Goal: Task Accomplishment & Management: Manage account settings

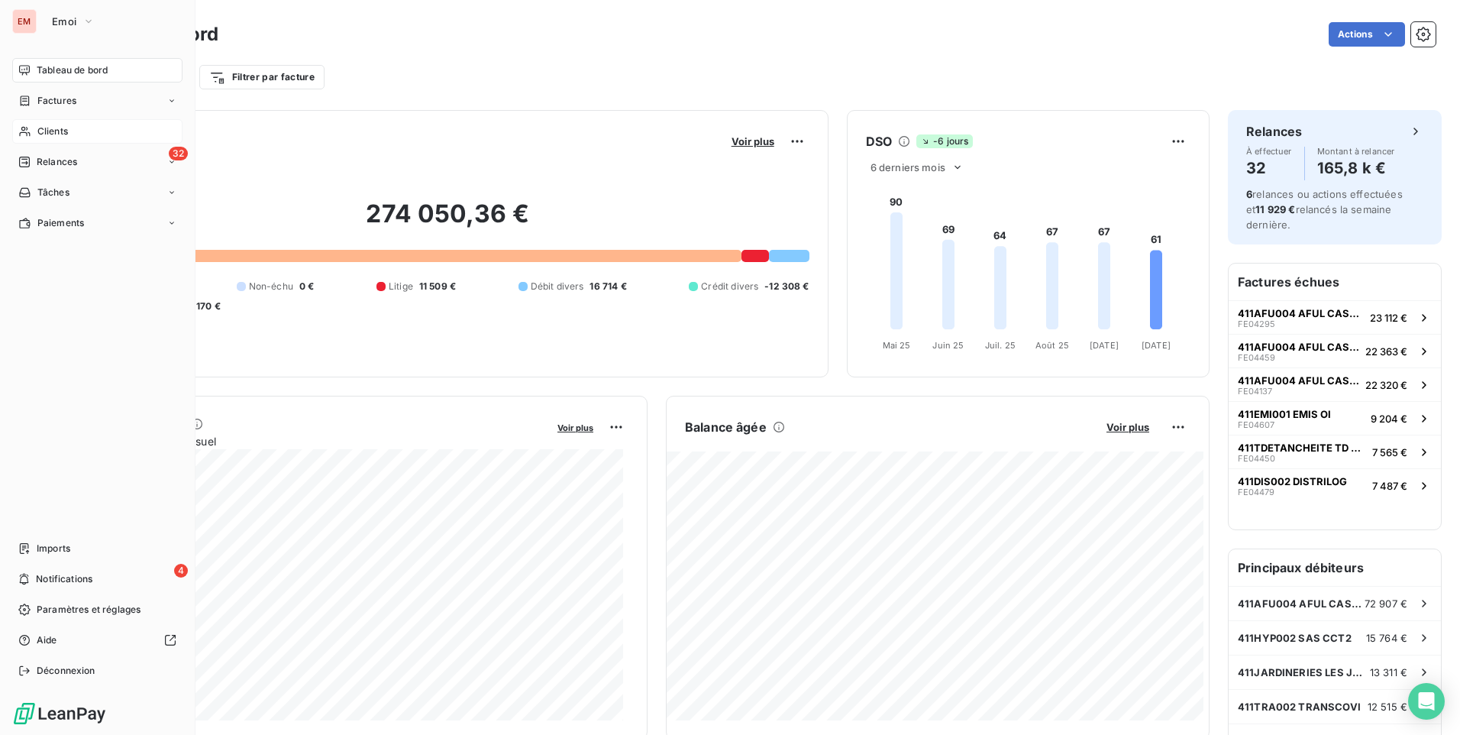
click at [66, 129] on span "Clients" at bounding box center [52, 131] width 31 height 14
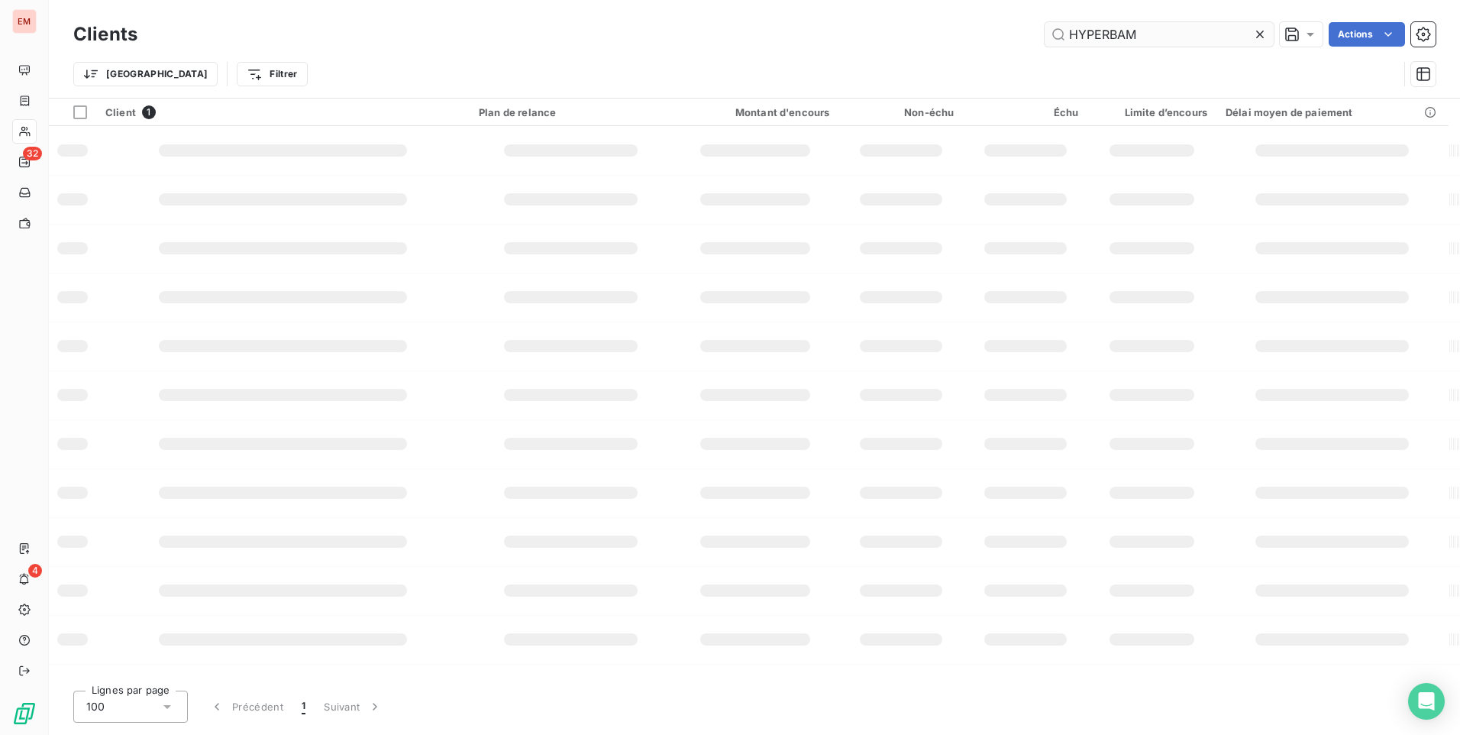
type input "HYPERBAM"
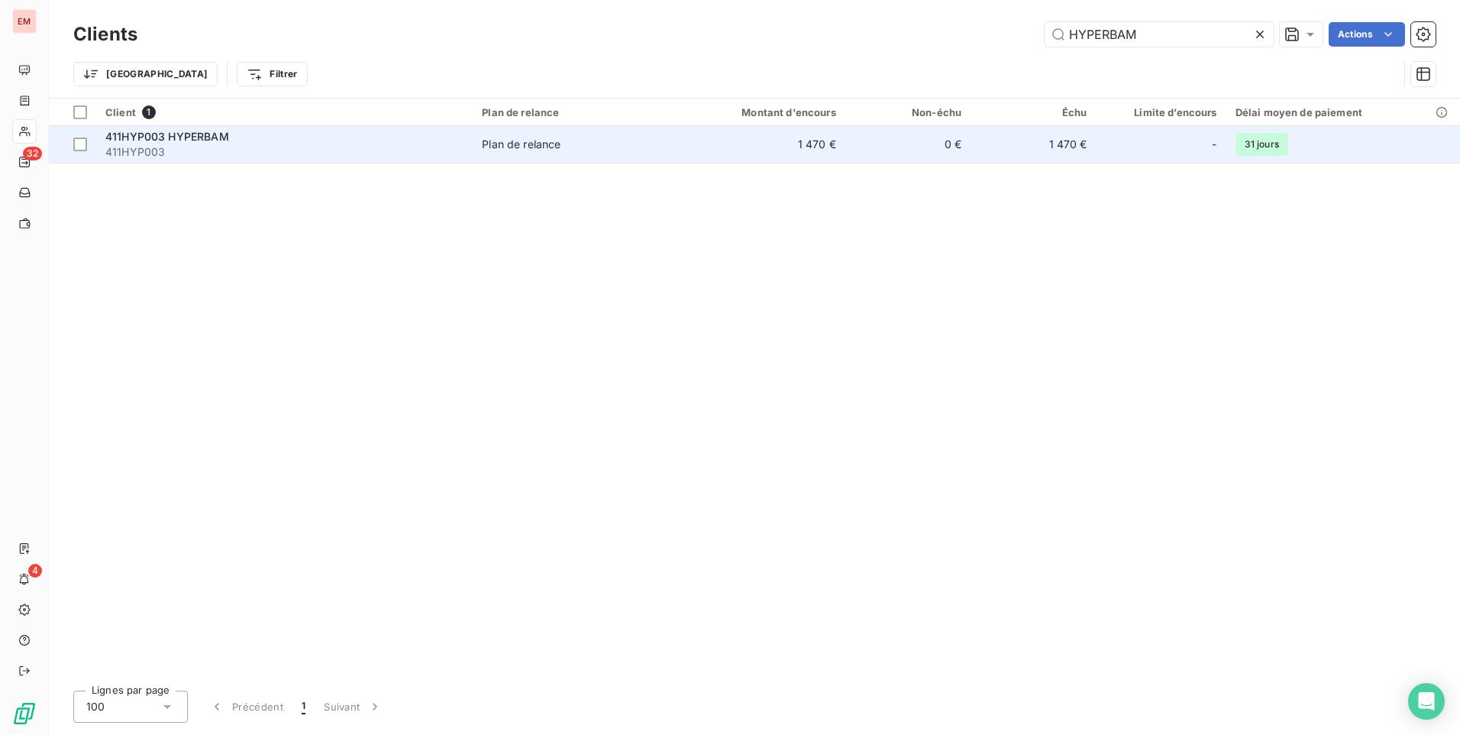
click at [200, 147] on span "411HYP003" at bounding box center [284, 151] width 358 height 15
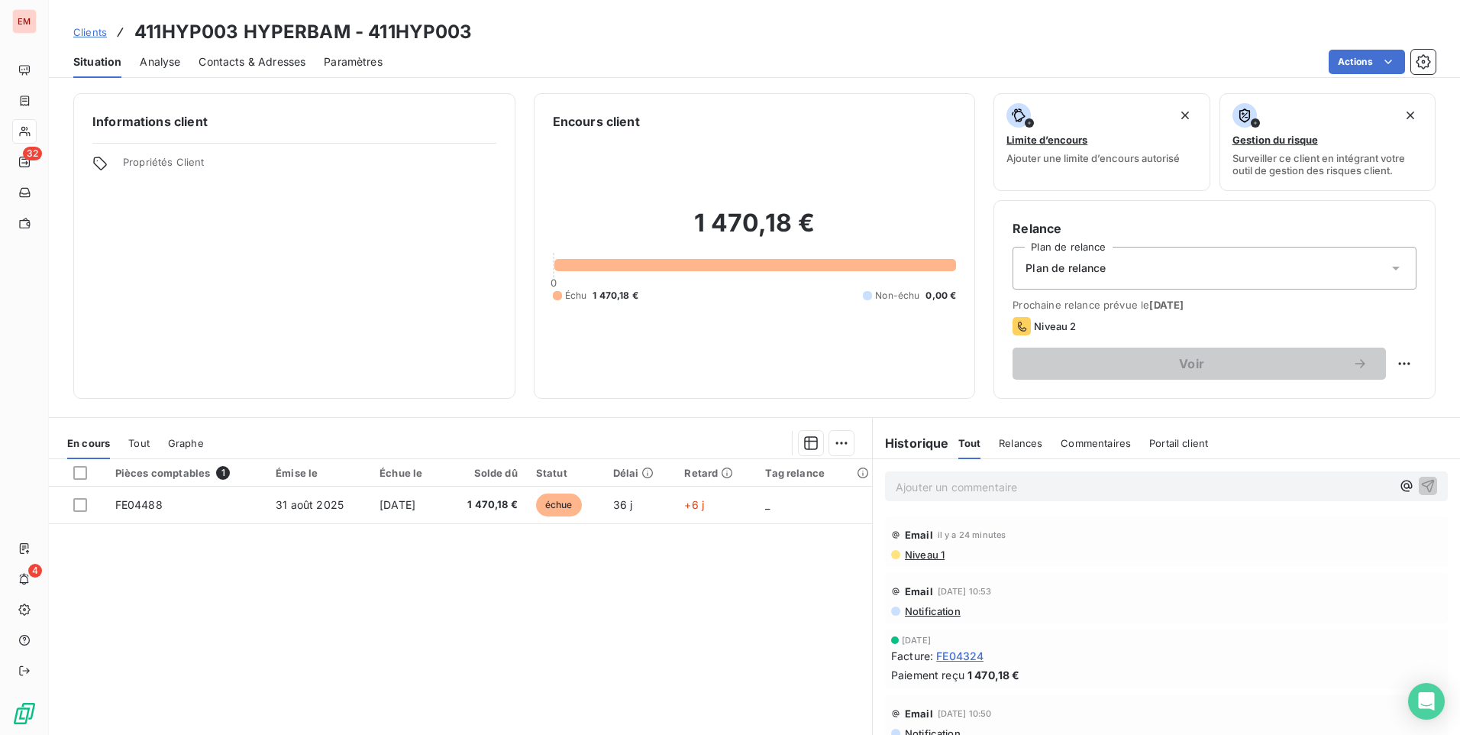
click at [264, 61] on span "Contacts & Adresses" at bounding box center [252, 61] width 107 height 15
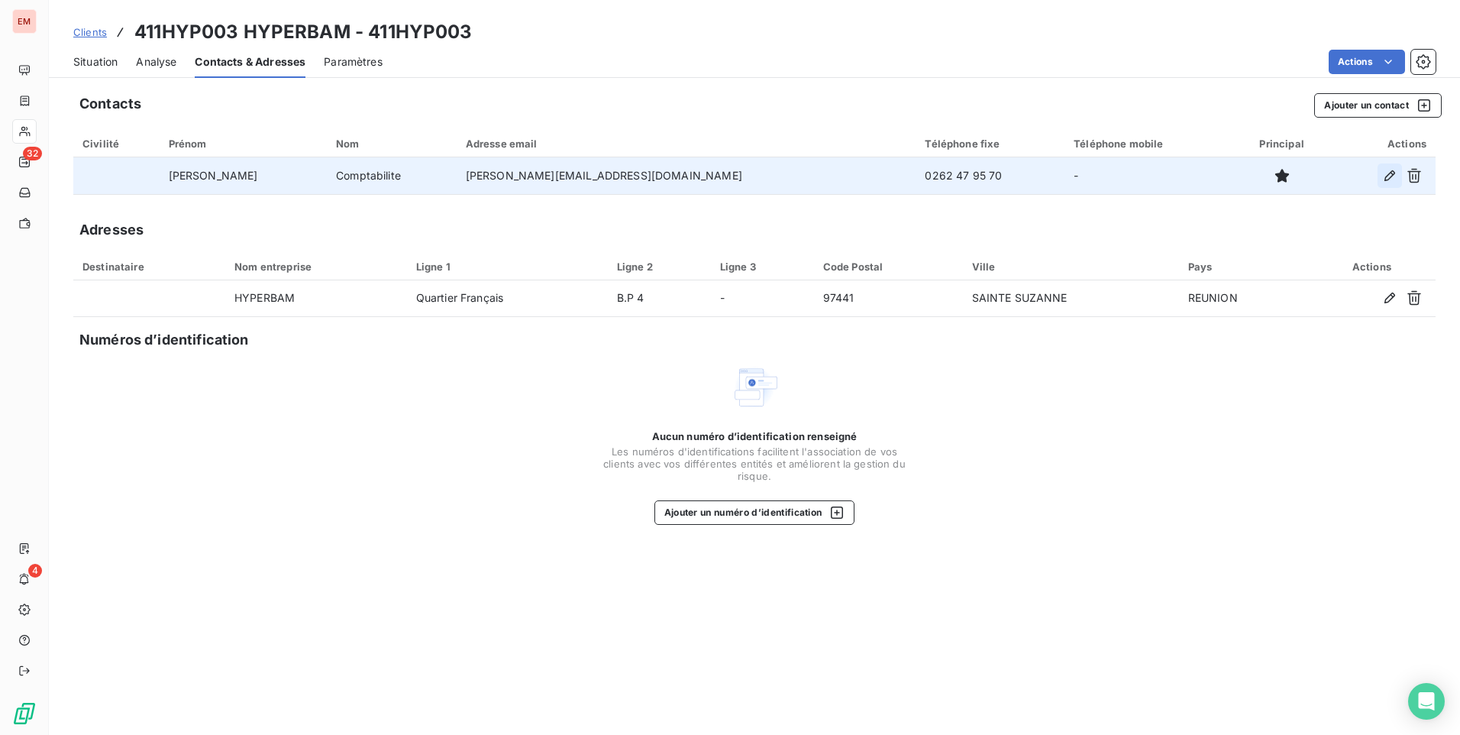
click at [1389, 170] on icon "button" at bounding box center [1389, 175] width 15 height 15
type input "[PERSON_NAME]"
type input "Comptabilite"
type input "[PERSON_NAME][EMAIL_ADDRESS][DOMAIN_NAME]"
type input "0262 47 95 70"
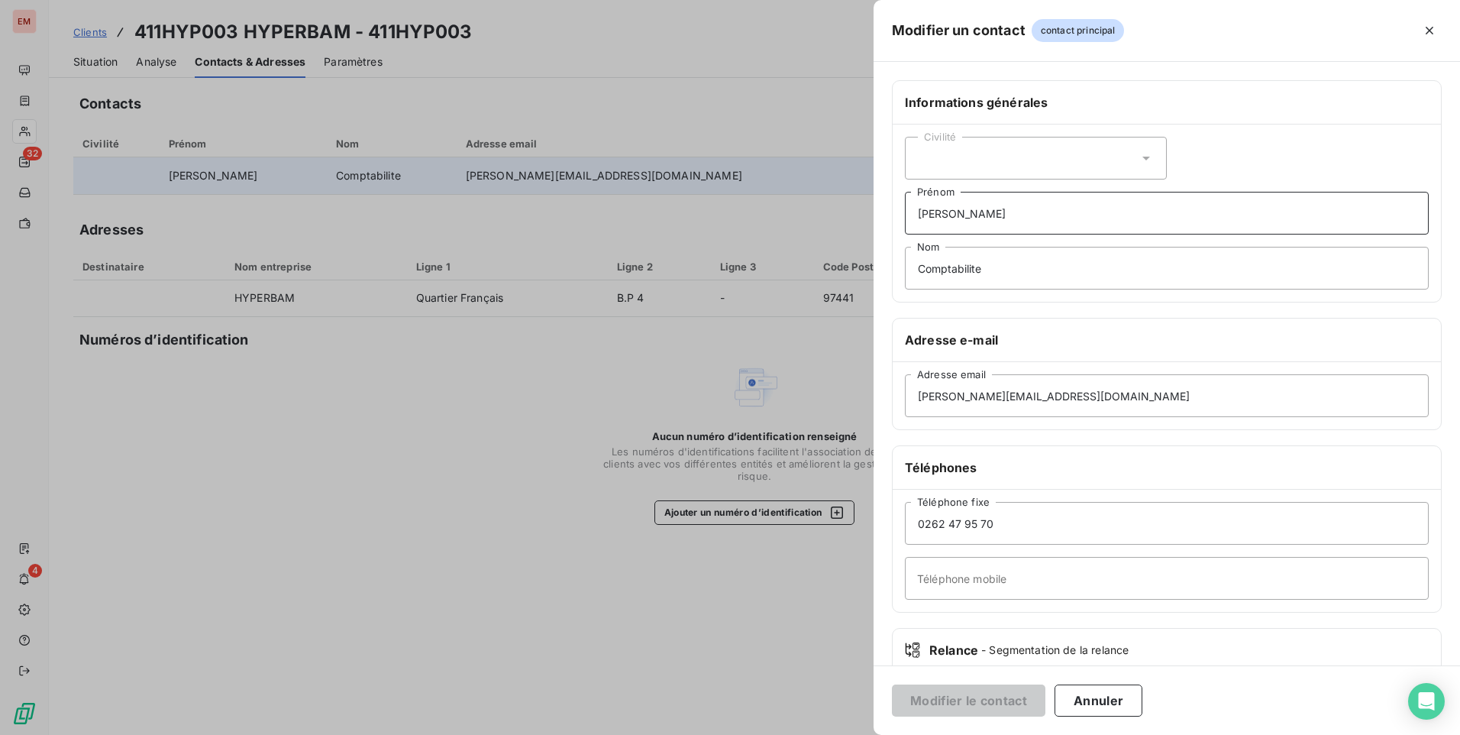
drag, startPoint x: 971, startPoint y: 212, endPoint x: 902, endPoint y: 217, distance: 69.7
click at [902, 217] on div "Civilité [PERSON_NAME] Prénom Comptabilite Nom" at bounding box center [1167, 212] width 548 height 177
drag, startPoint x: 1045, startPoint y: 402, endPoint x: 1411, endPoint y: 434, distance: 367.2
click at [1052, 399] on input "[PERSON_NAME][EMAIL_ADDRESS][DOMAIN_NAME]" at bounding box center [1167, 395] width 524 height 43
drag, startPoint x: 1075, startPoint y: 397, endPoint x: 923, endPoint y: 382, distance: 153.5
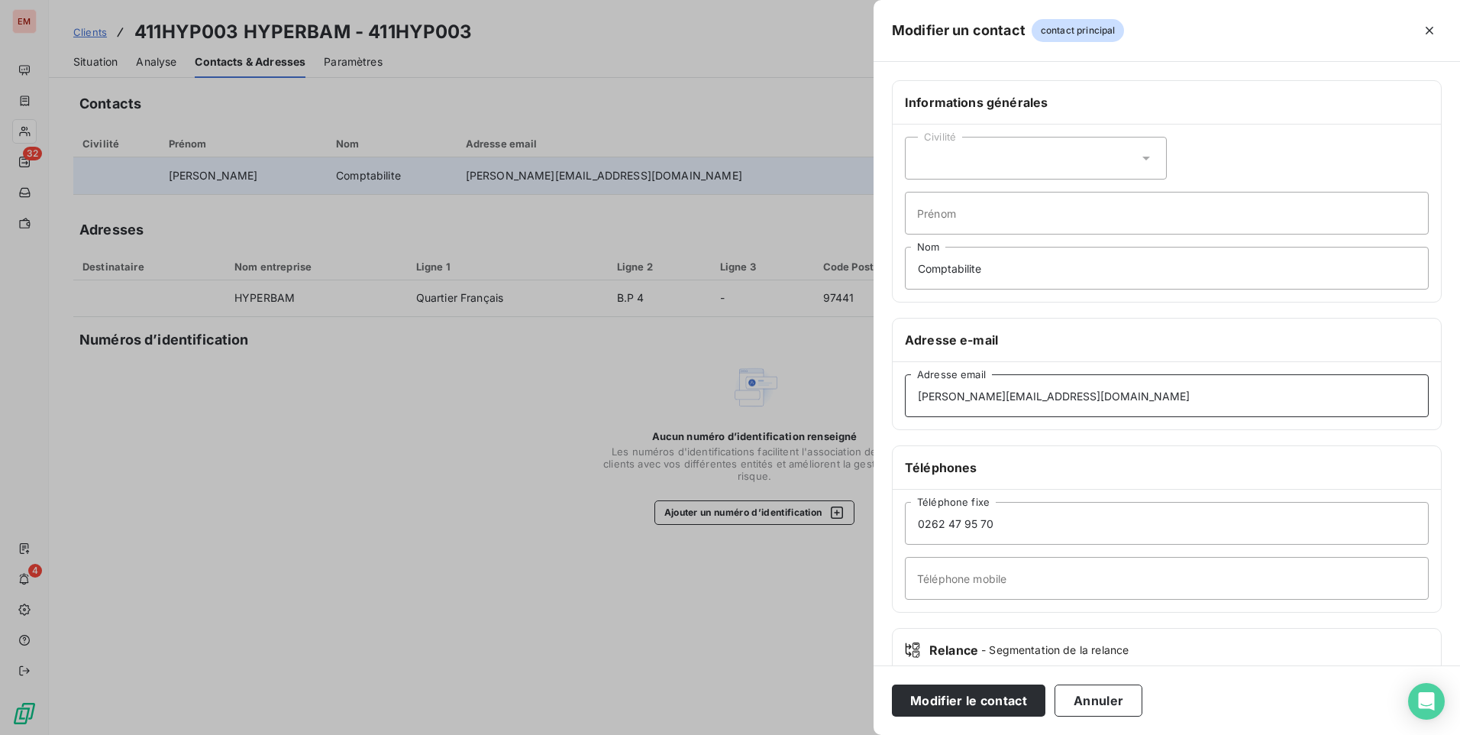
click at [844, 734] on div "Modifier un contact contact principal Informations générales Civilité Prénom Co…" at bounding box center [730, 735] width 1460 height 0
paste input "[PERSON_NAME].Damour"
type input "[PERSON_NAME][EMAIL_ADDRESS][DOMAIN_NAME]"
click at [976, 700] on button "Modifier le contact" at bounding box center [969, 700] width 154 height 32
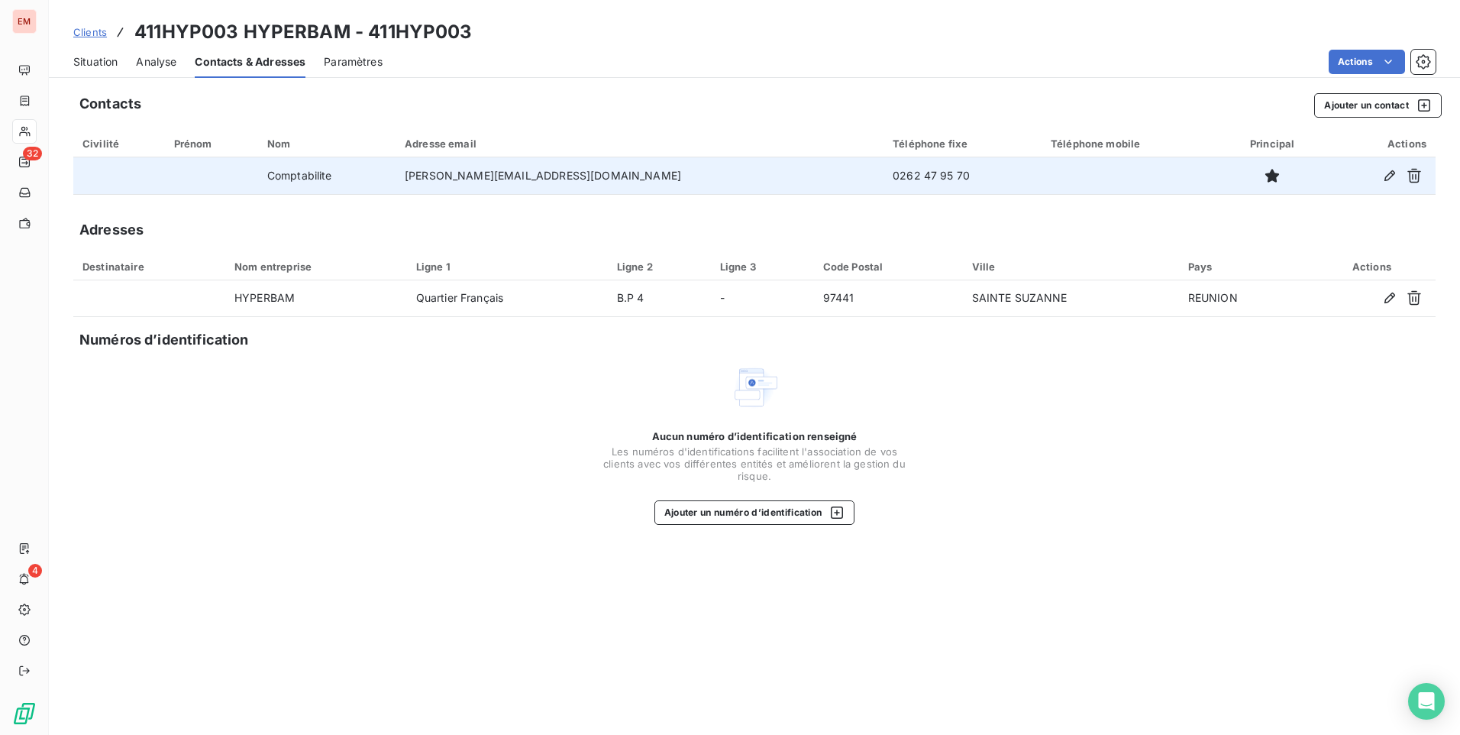
click at [99, 59] on span "Situation" at bounding box center [95, 61] width 44 height 15
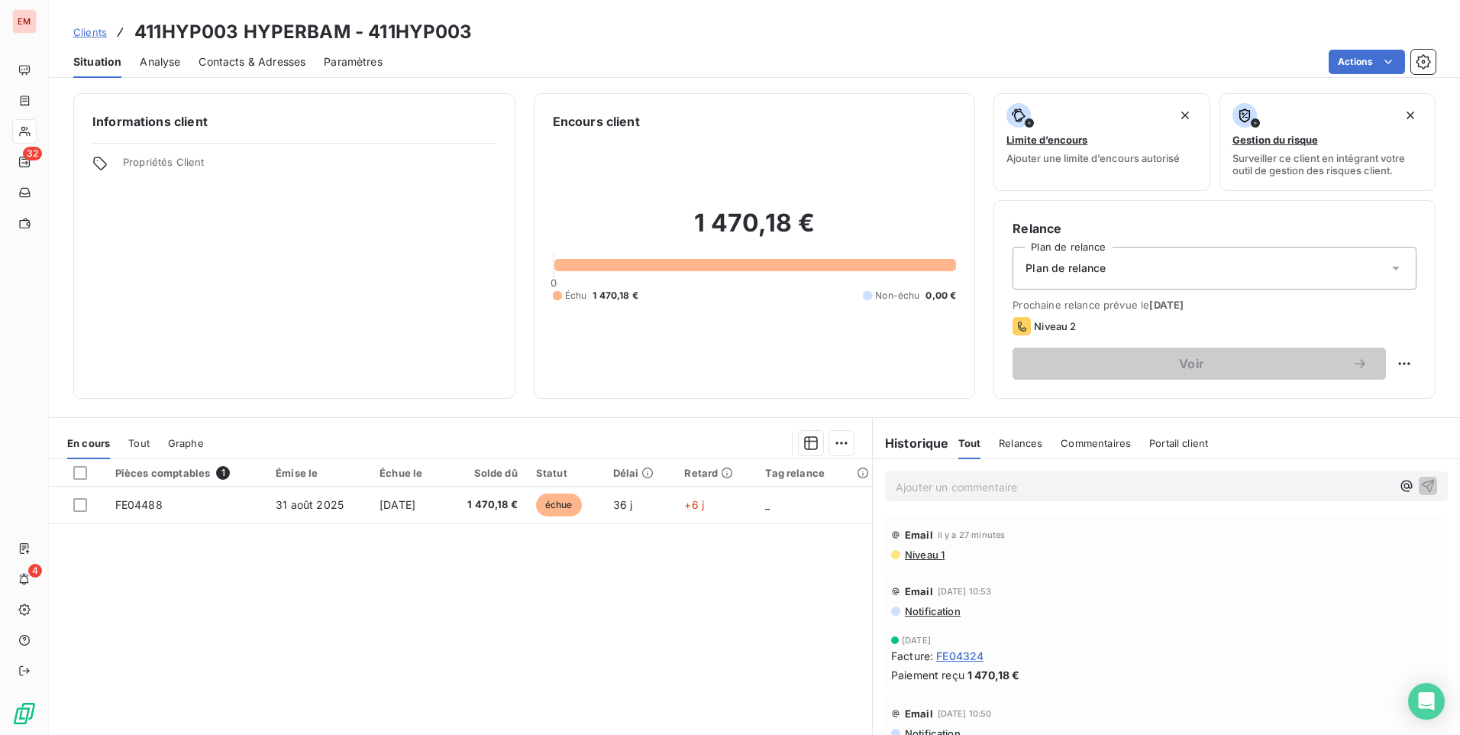
click at [1222, 486] on p "Ajouter un commentaire ﻿" at bounding box center [1144, 486] width 496 height 19
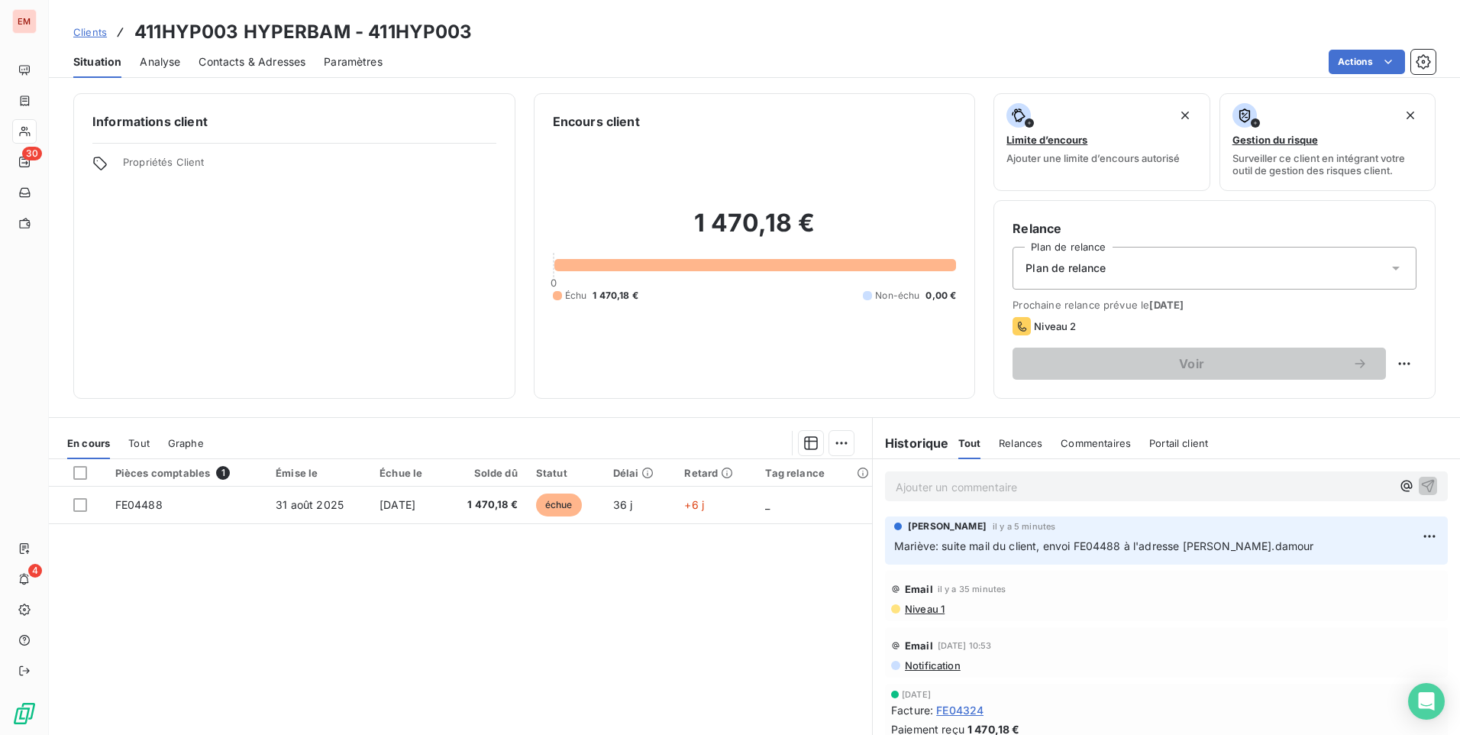
click at [105, 34] on div "Clients 411HYP003 HYPERBAM - 411HYP003" at bounding box center [272, 31] width 399 height 27
click at [92, 32] on span "Clients" at bounding box center [90, 32] width 34 height 12
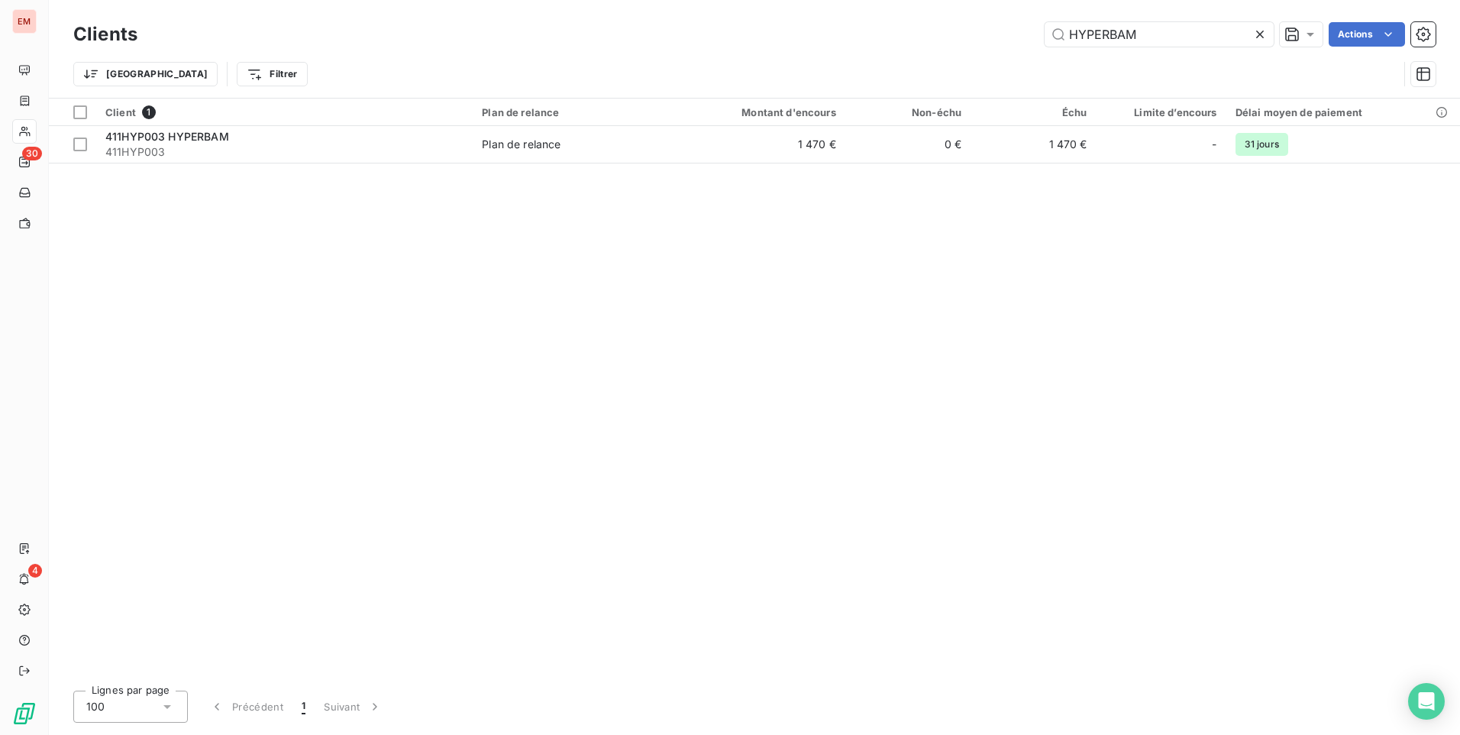
drag, startPoint x: 1156, startPoint y: 31, endPoint x: 1007, endPoint y: 40, distance: 149.9
click at [1004, 44] on div "HYPERBAM Actions" at bounding box center [796, 34] width 1280 height 24
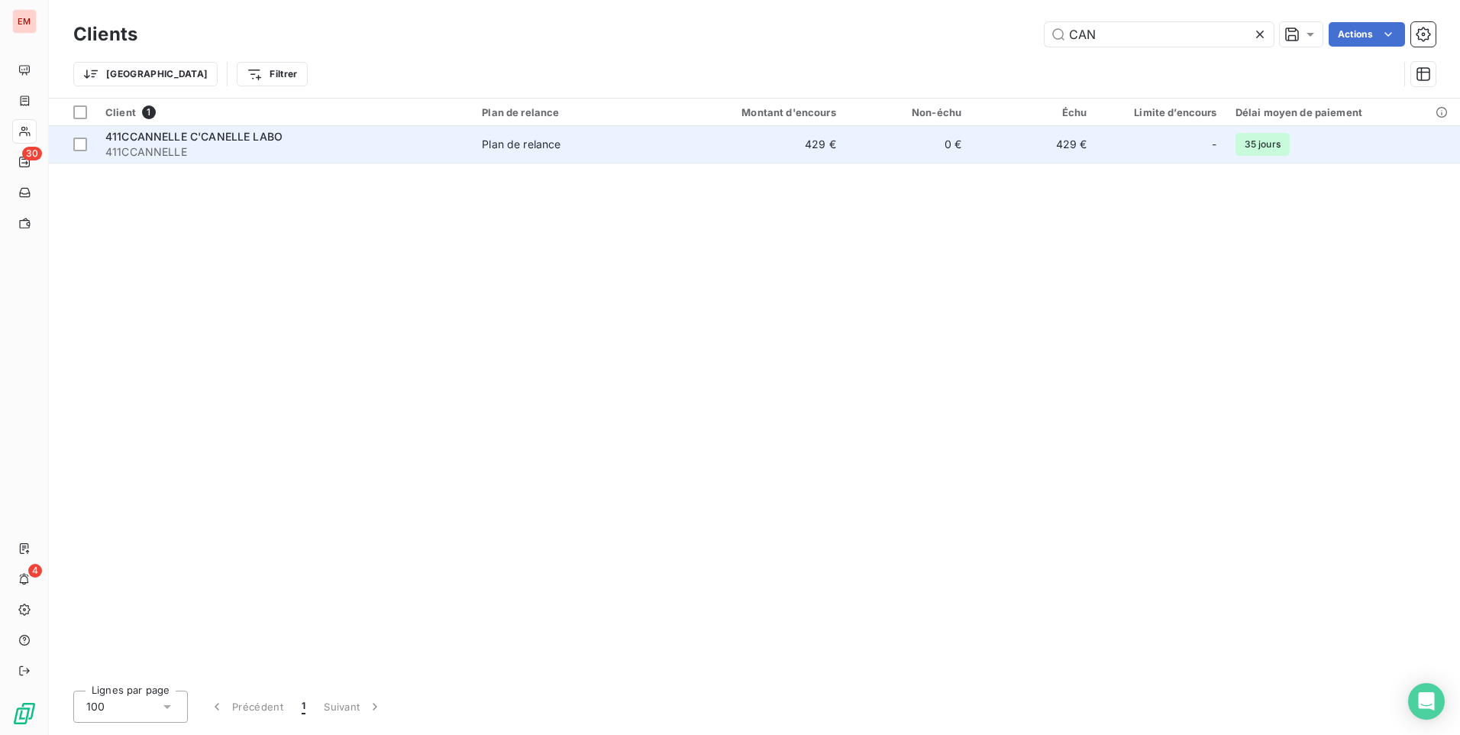
type input "CAN"
click at [186, 144] on span "411CCANNELLE" at bounding box center [284, 151] width 358 height 15
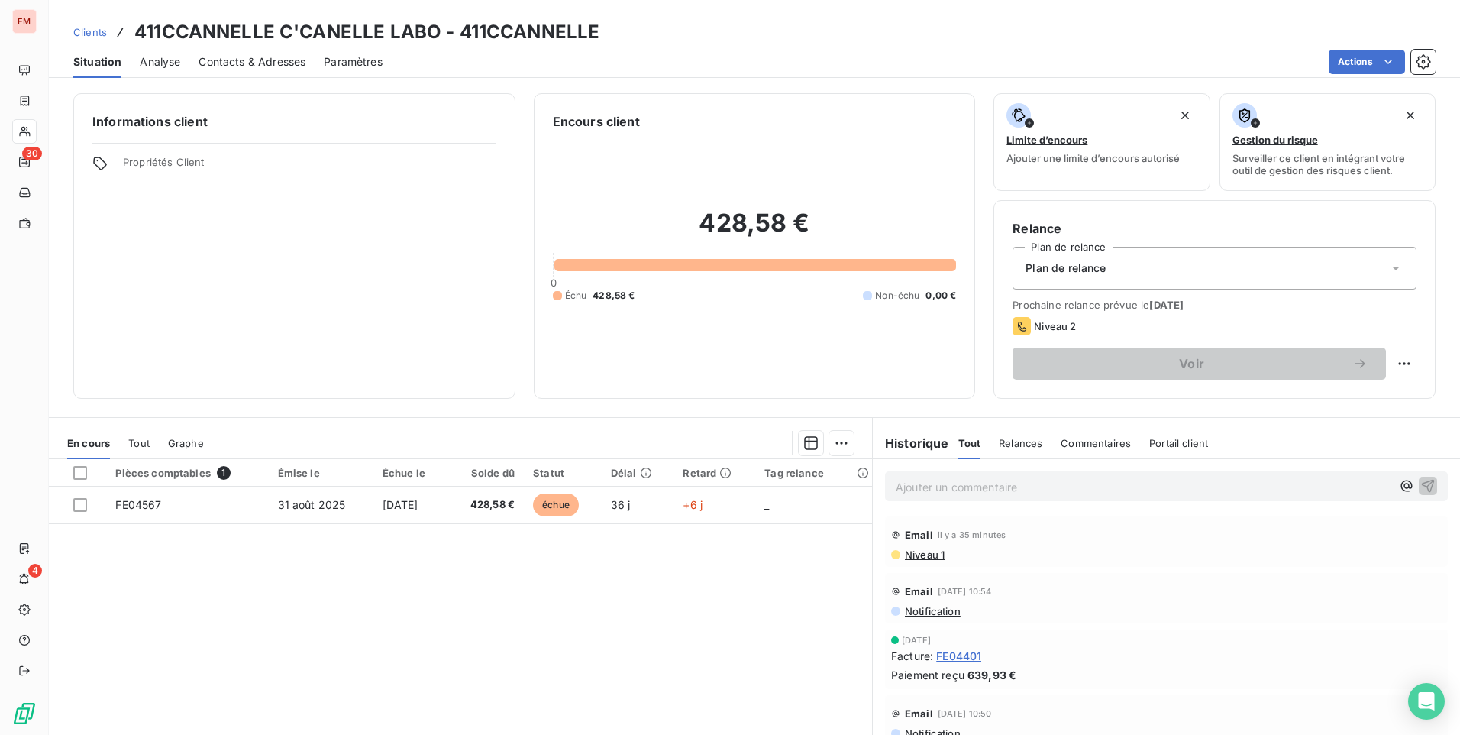
click at [958, 486] on p "Ajouter un commentaire ﻿" at bounding box center [1144, 486] width 496 height 19
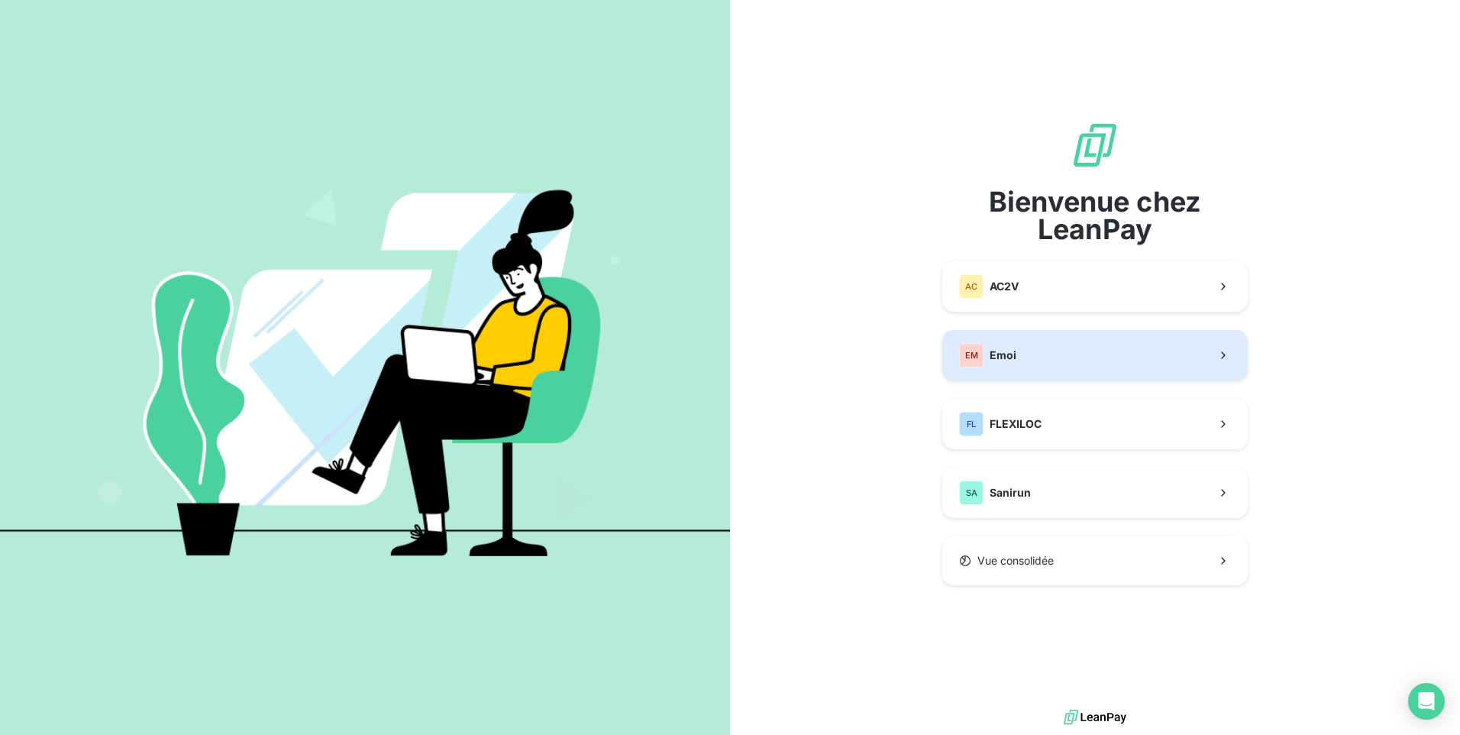
click at [1020, 347] on button "EM Emoi" at bounding box center [1094, 355] width 305 height 50
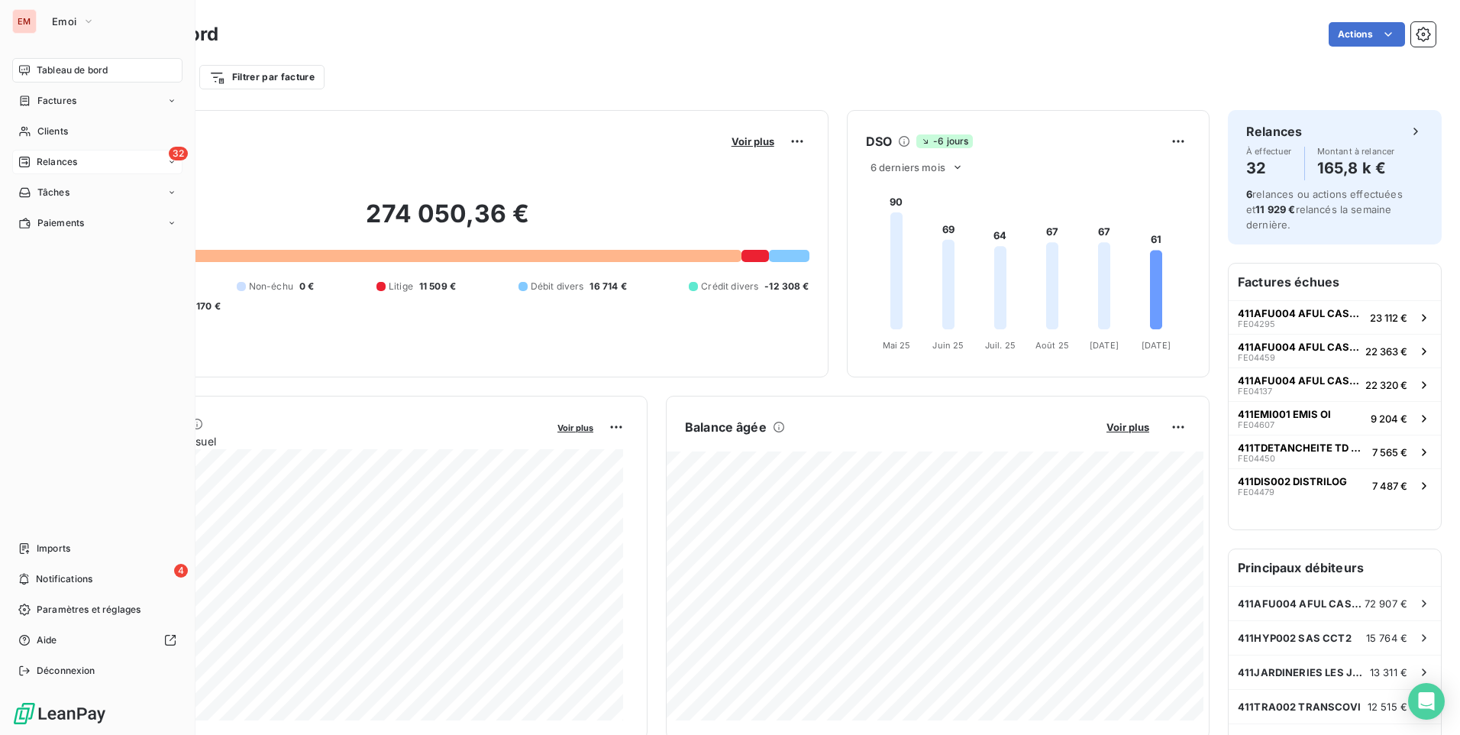
click at [50, 161] on span "Relances" at bounding box center [57, 162] width 40 height 14
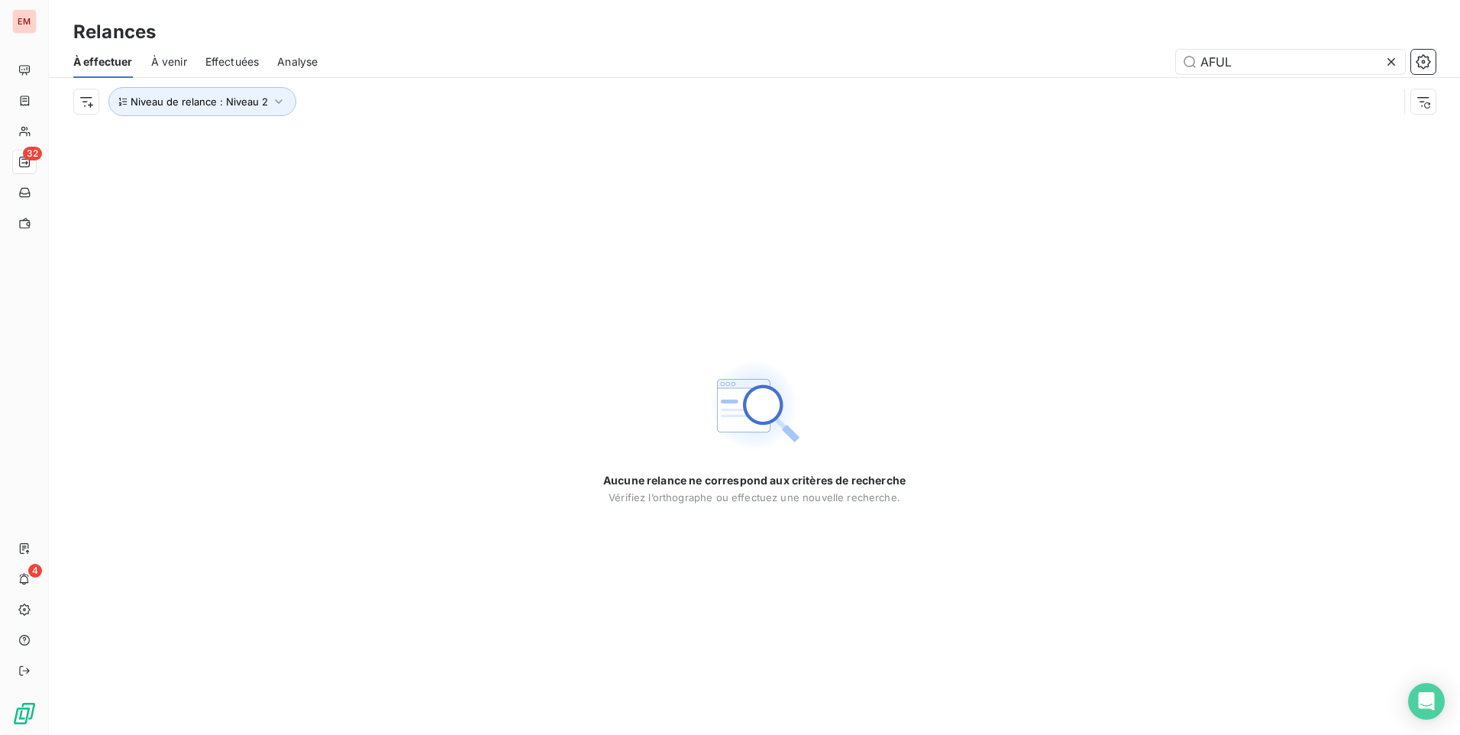
drag, startPoint x: 1265, startPoint y: 69, endPoint x: 1123, endPoint y: 83, distance: 142.8
click at [1128, 82] on div "À effectuer À venir Effectuées Analyse AFUL Niveau de relance : Niveau 2" at bounding box center [754, 85] width 1411 height 79
click at [1230, 59] on input "hyparba" at bounding box center [1290, 62] width 229 height 24
type input "hyperbam"
click at [273, 95] on icon "button" at bounding box center [278, 101] width 15 height 15
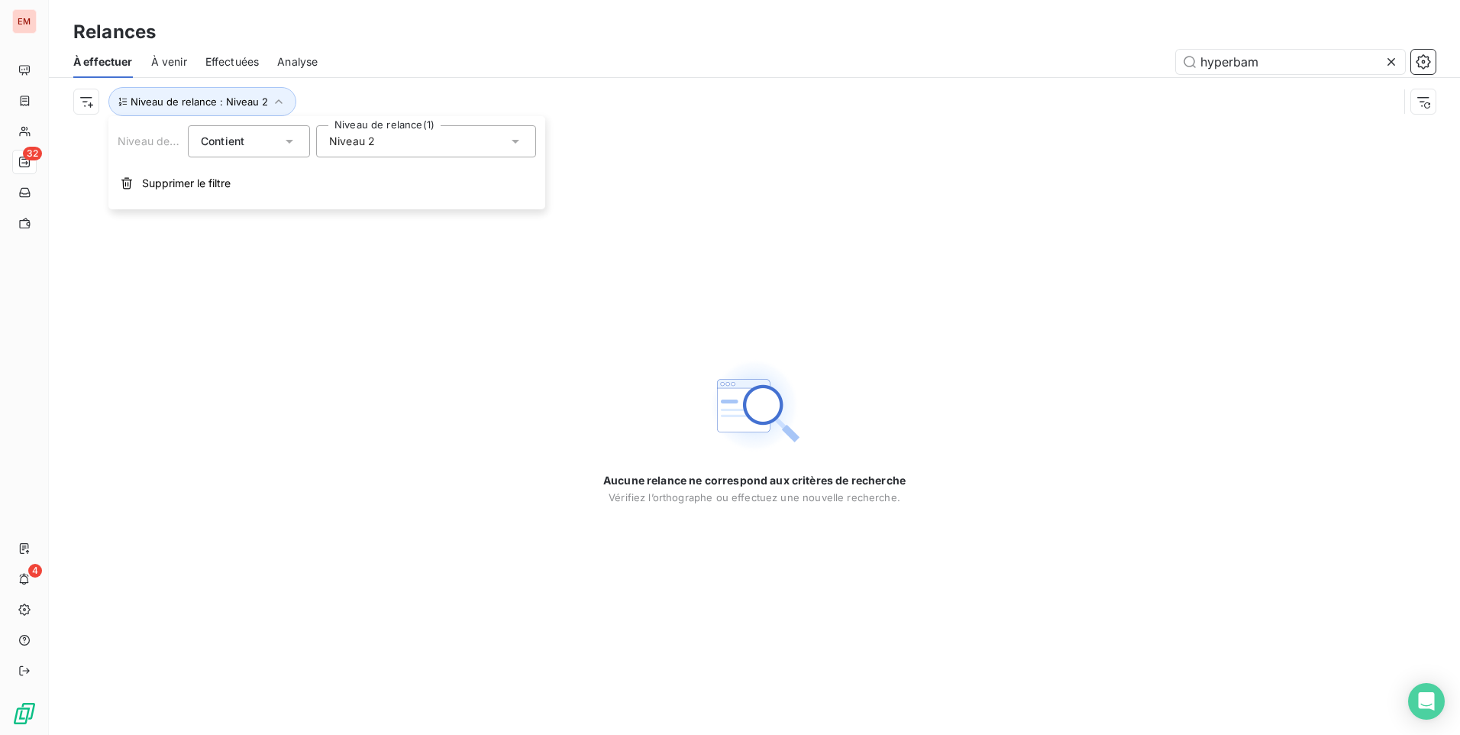
click at [514, 141] on icon at bounding box center [516, 142] width 8 height 4
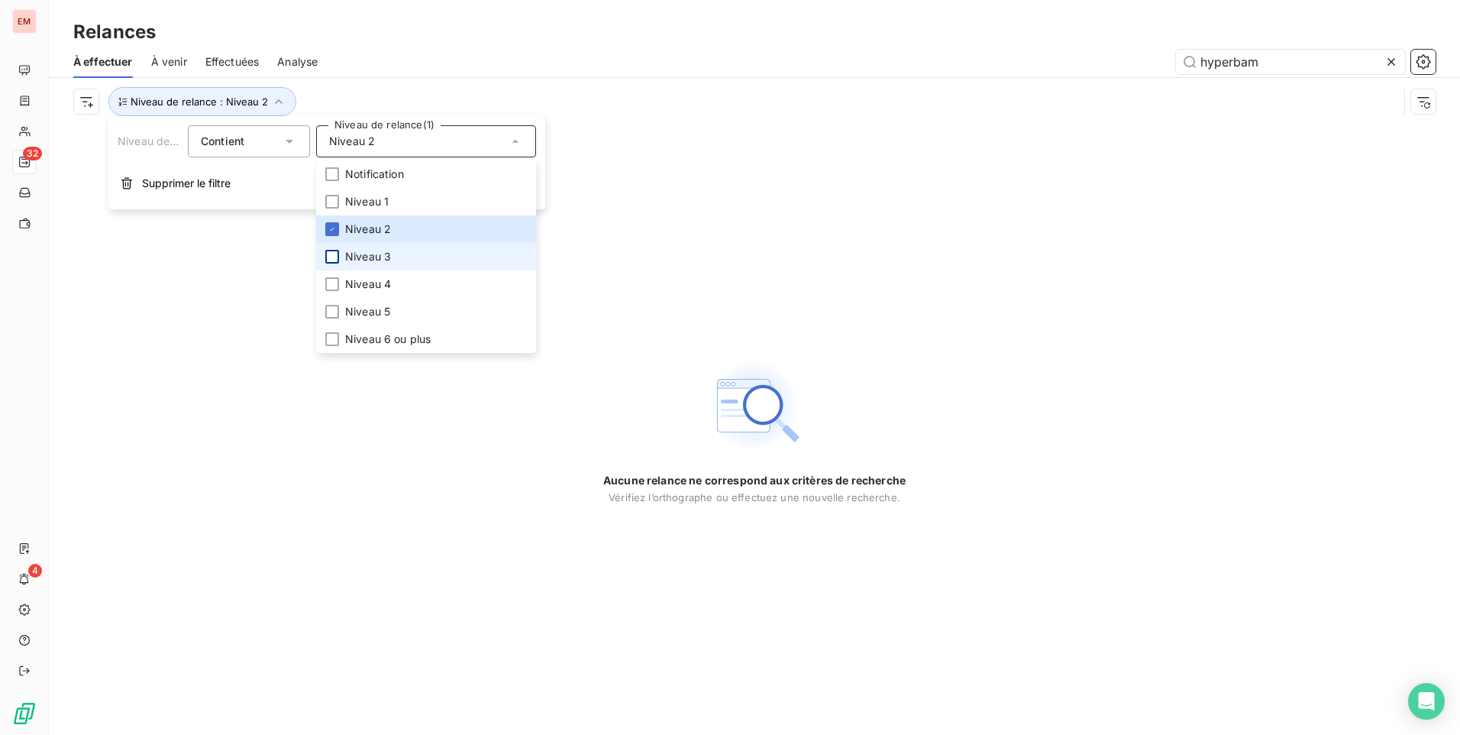
click at [332, 254] on div at bounding box center [332, 257] width 14 height 14
click at [335, 201] on div at bounding box center [332, 202] width 14 height 14
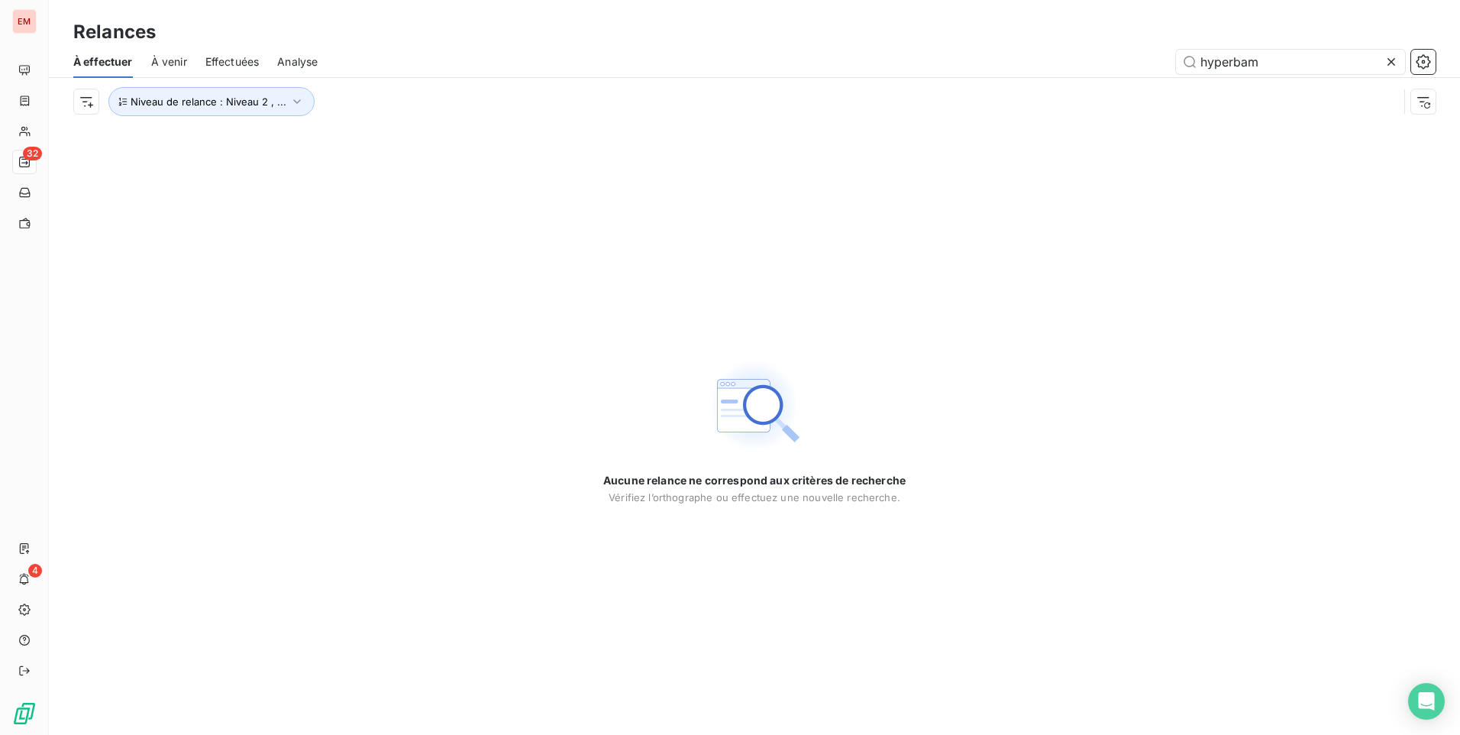
click at [690, 234] on div "Aucune relance ne correspond aux critères de recherche Vérifiez l’orthographe o…" at bounding box center [754, 429] width 1411 height 609
click at [295, 102] on icon "button" at bounding box center [296, 101] width 15 height 15
click at [399, 132] on div "Niveau 2 , Niveau 3 , Niveau 1" at bounding box center [426, 141] width 220 height 32
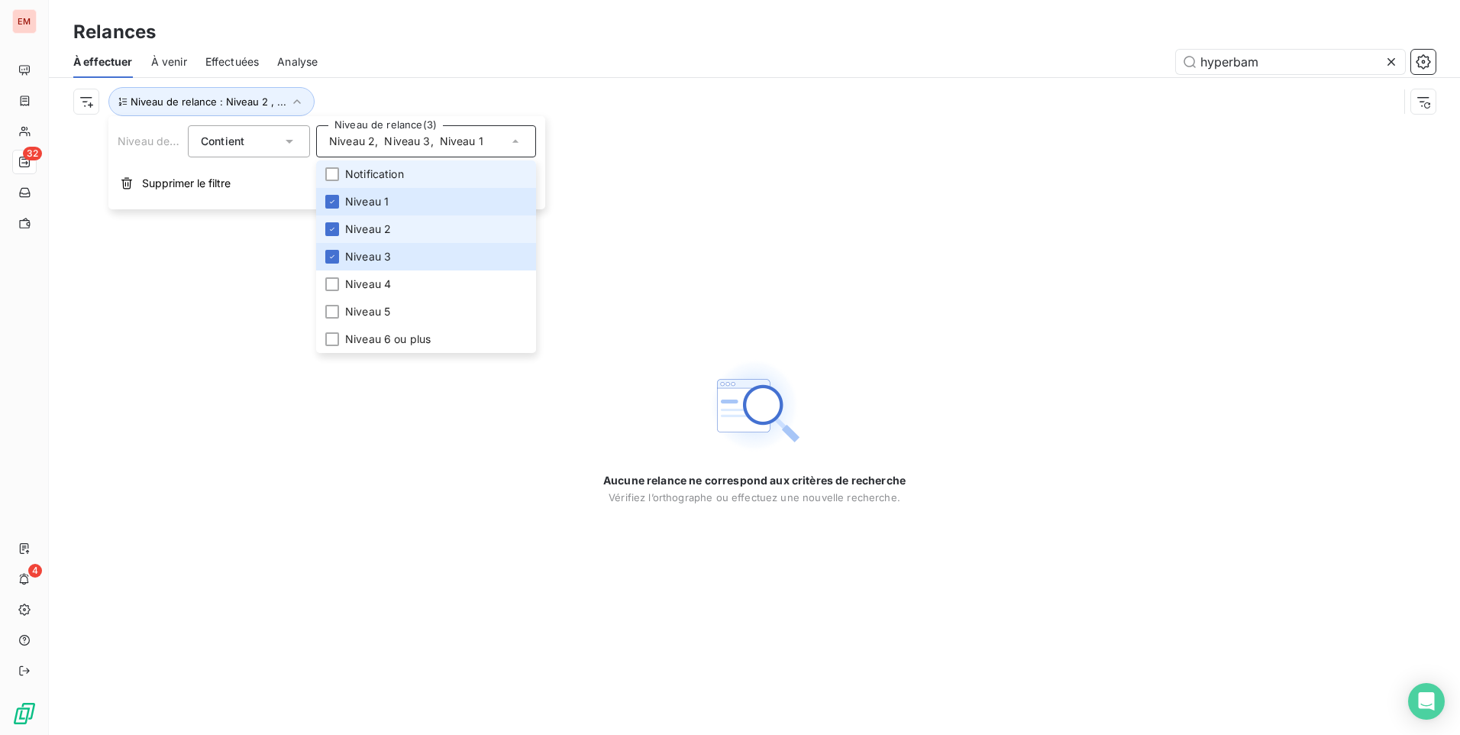
drag, startPoint x: 335, startPoint y: 175, endPoint x: 334, endPoint y: 217, distance: 42.0
click at [335, 175] on div at bounding box center [332, 174] width 14 height 14
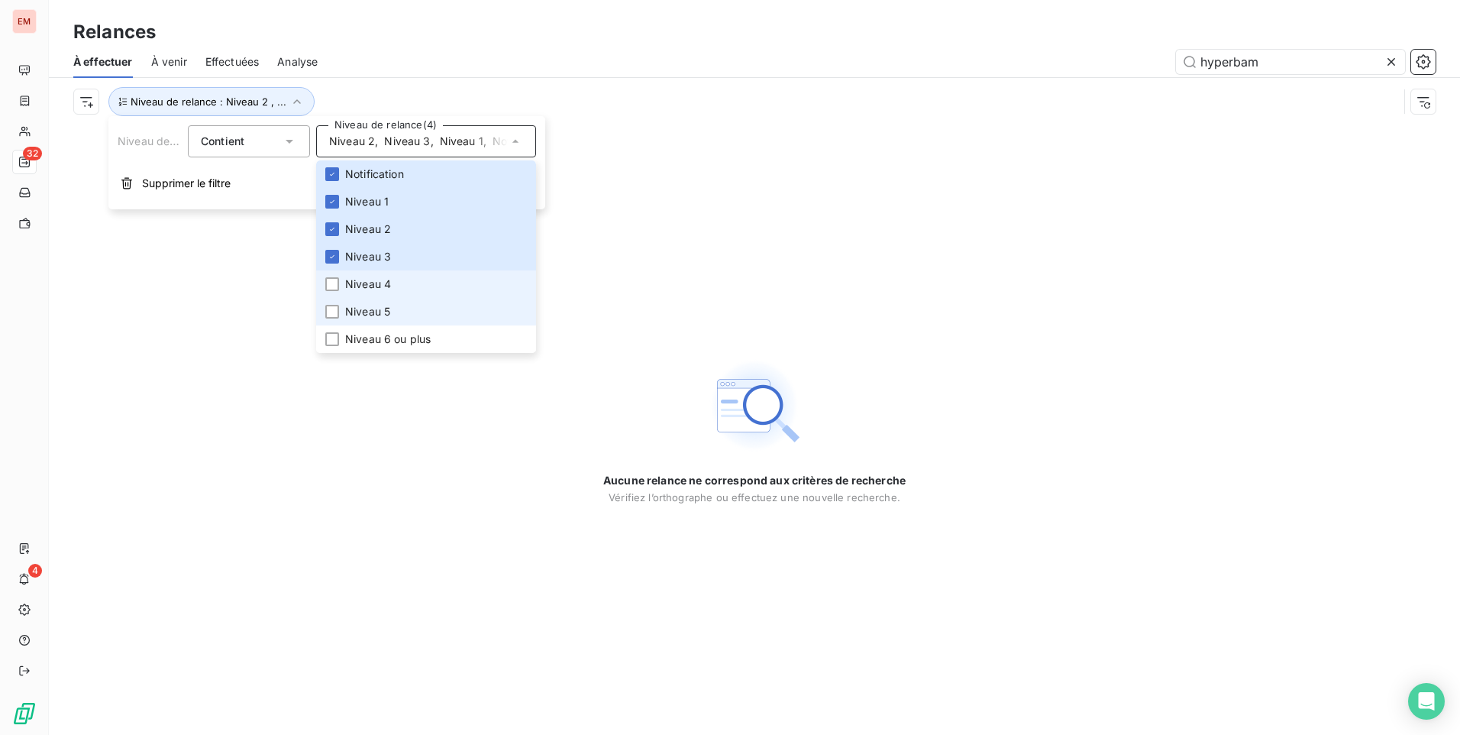
drag, startPoint x: 334, startPoint y: 280, endPoint x: 339, endPoint y: 302, distance: 22.0
click at [334, 281] on div at bounding box center [332, 284] width 14 height 14
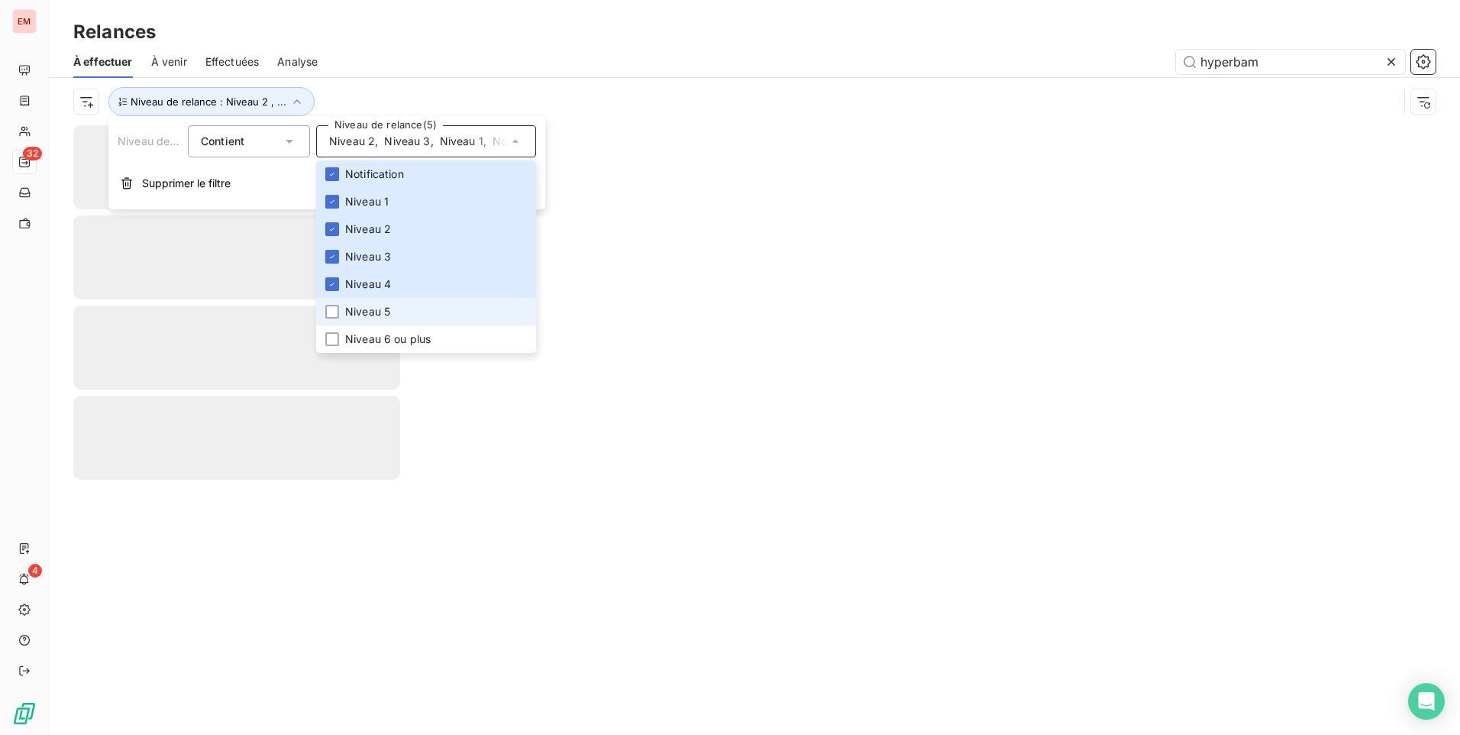
click at [342, 318] on li "Niveau 5" at bounding box center [426, 311] width 220 height 27
click at [340, 331] on li "Niveau 6 ou plus" at bounding box center [426, 338] width 220 height 27
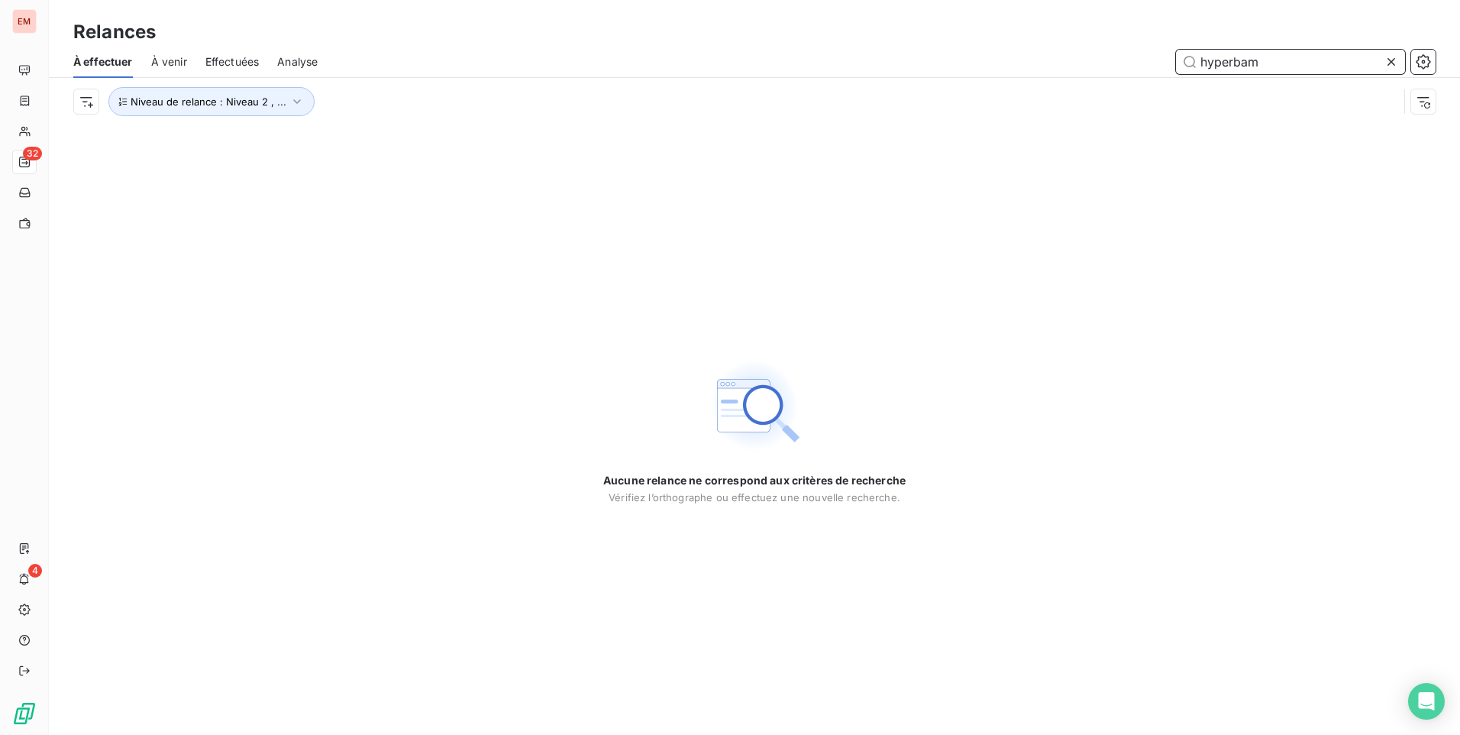
drag, startPoint x: 1282, startPoint y: 57, endPoint x: 1081, endPoint y: 80, distance: 202.9
click at [1067, 84] on div "À effectuer À venir Effectuées Analyse hyperbam Niveau de relance : Niveau 2 , …" at bounding box center [754, 85] width 1411 height 79
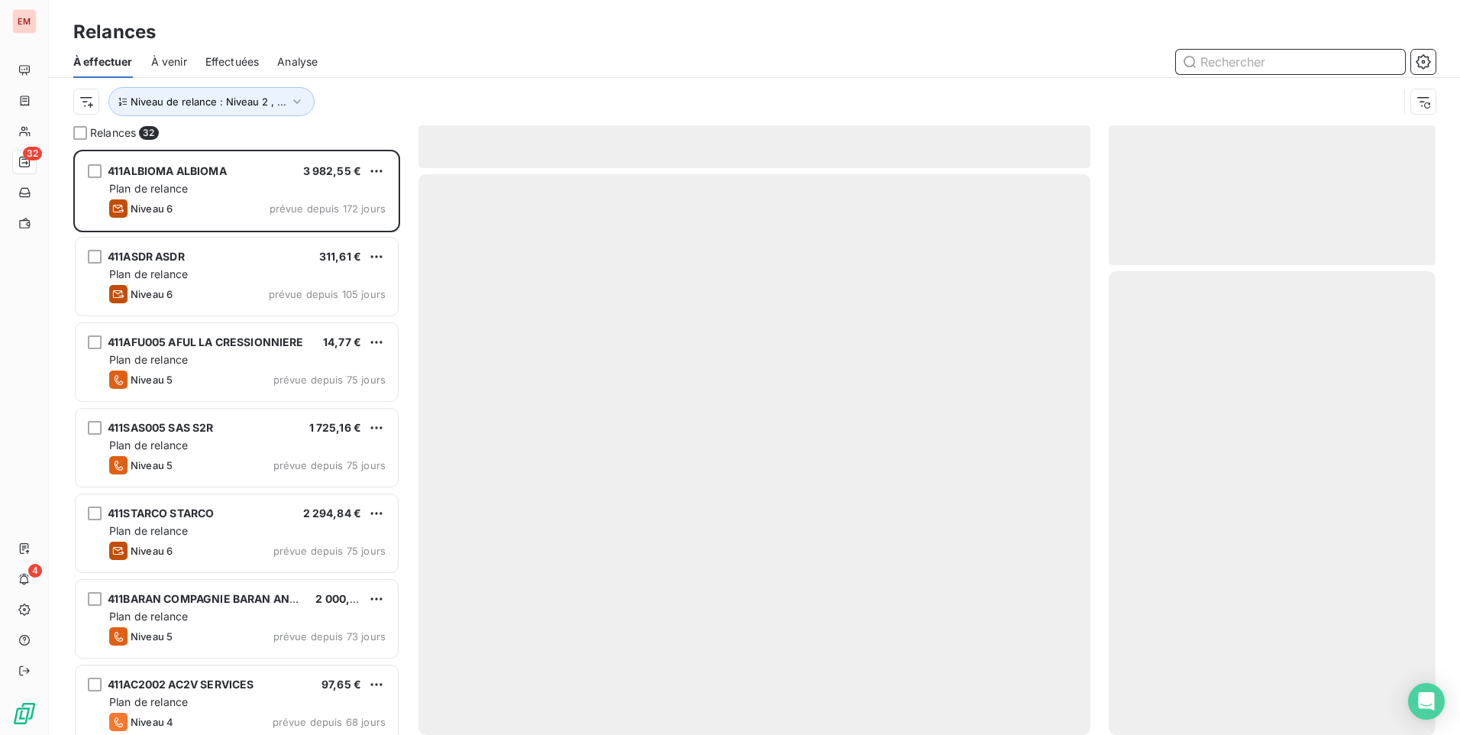
scroll to position [574, 315]
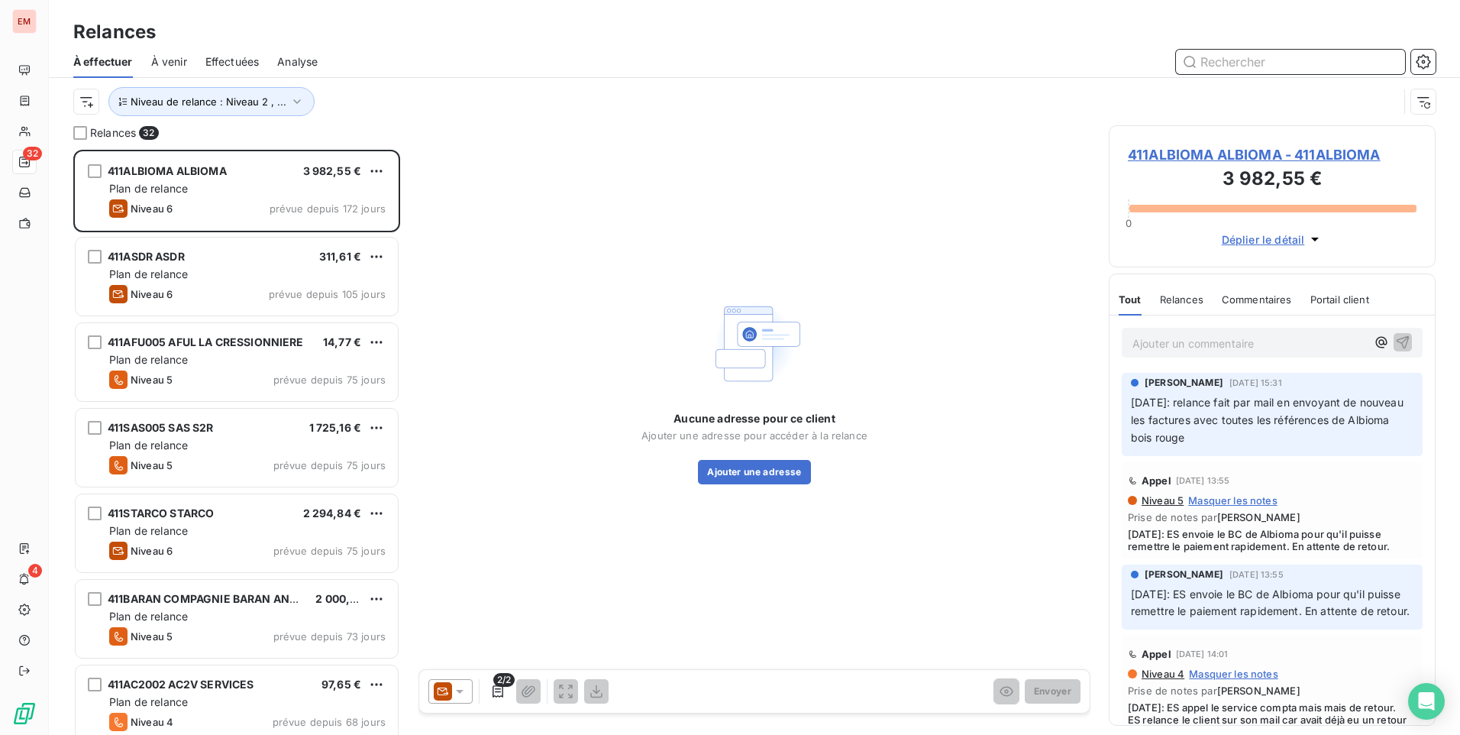
click at [1241, 55] on input "text" at bounding box center [1290, 62] width 229 height 24
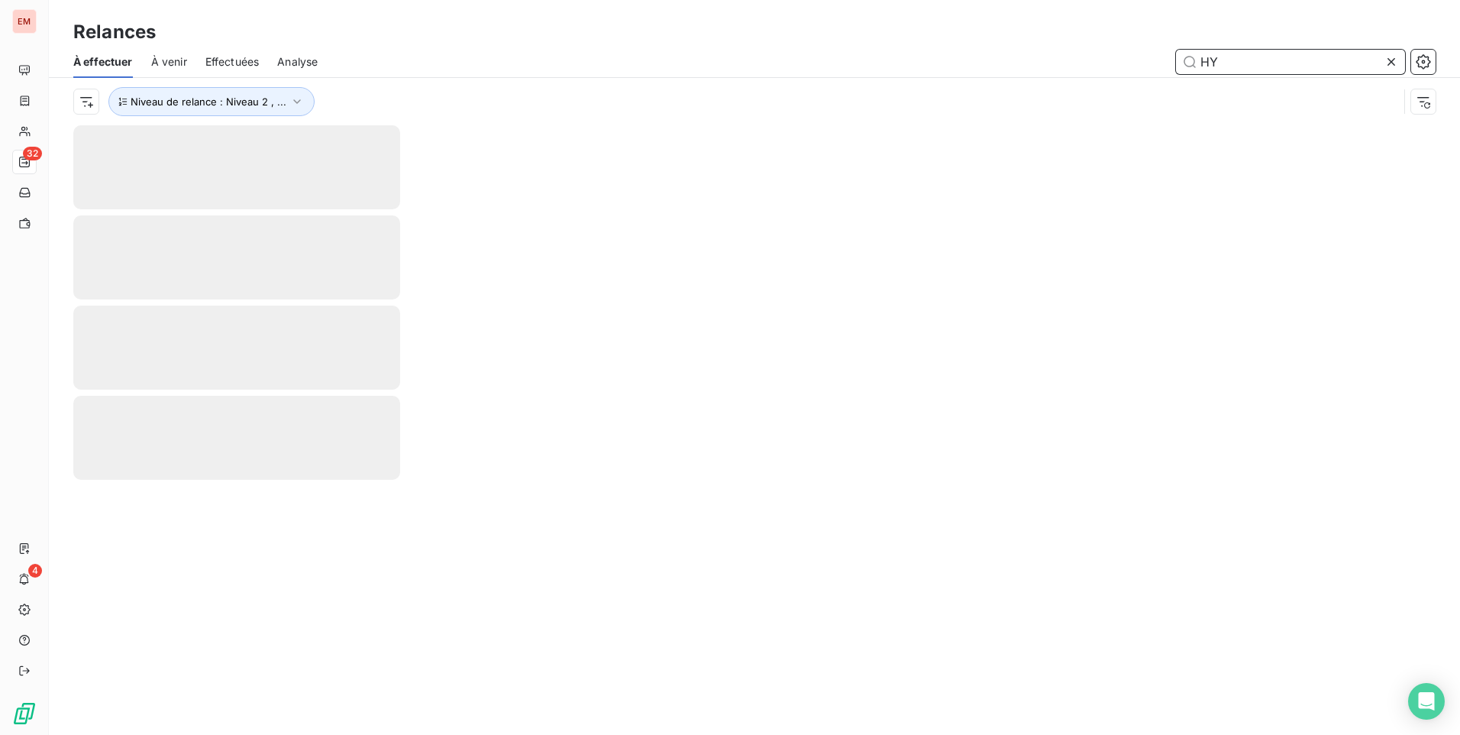
type input "H"
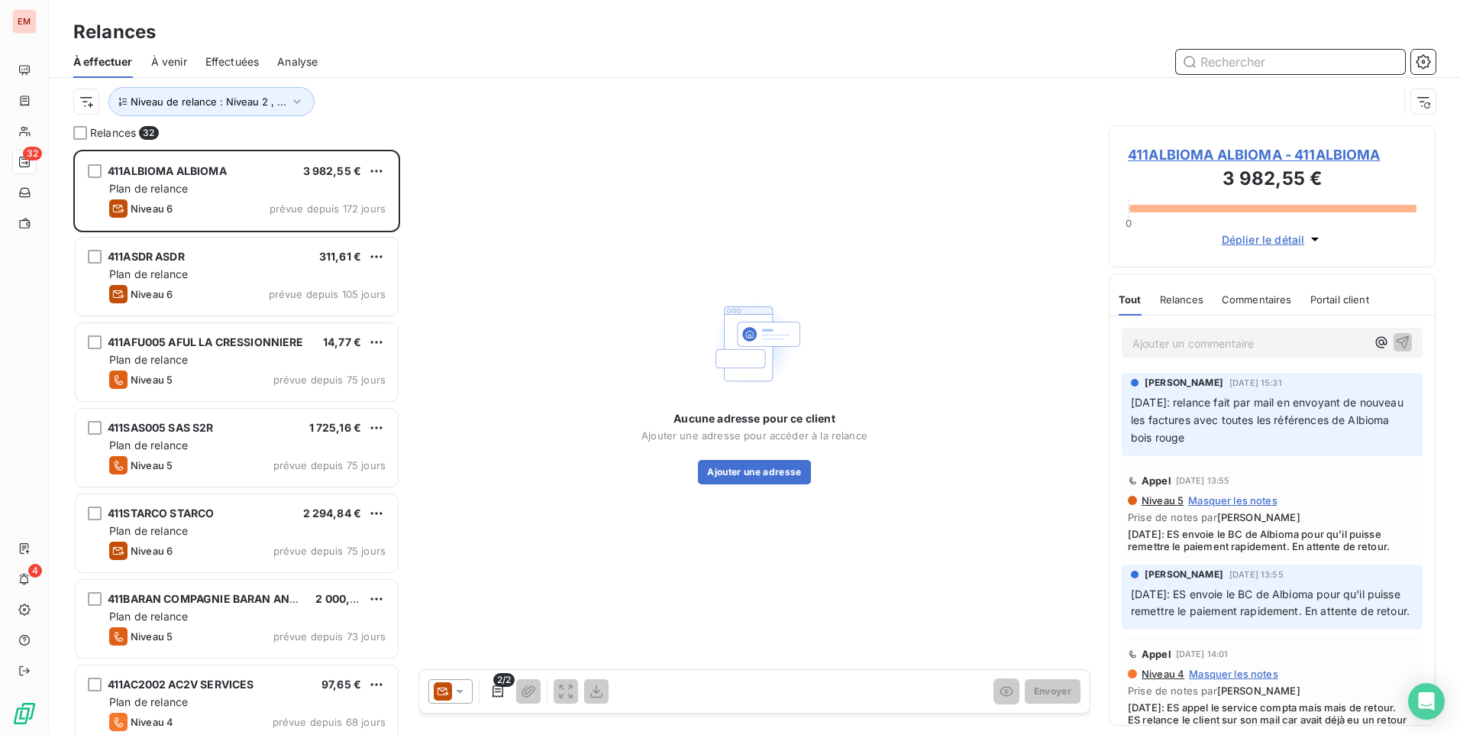
scroll to position [574, 315]
click at [1226, 62] on input "text" at bounding box center [1290, 62] width 229 height 24
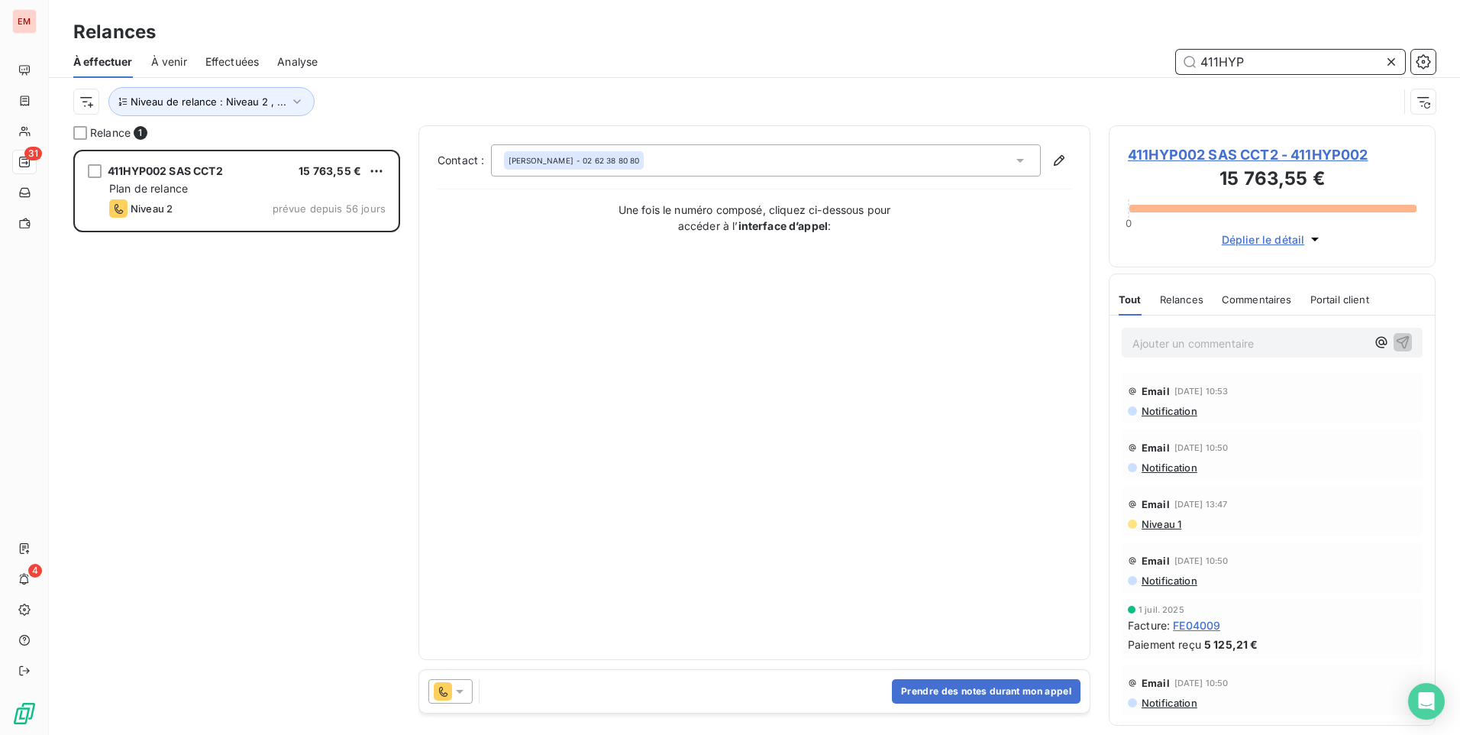
scroll to position [574, 315]
click at [215, 64] on span "Effectuées" at bounding box center [232, 61] width 54 height 15
type input "411HYP"
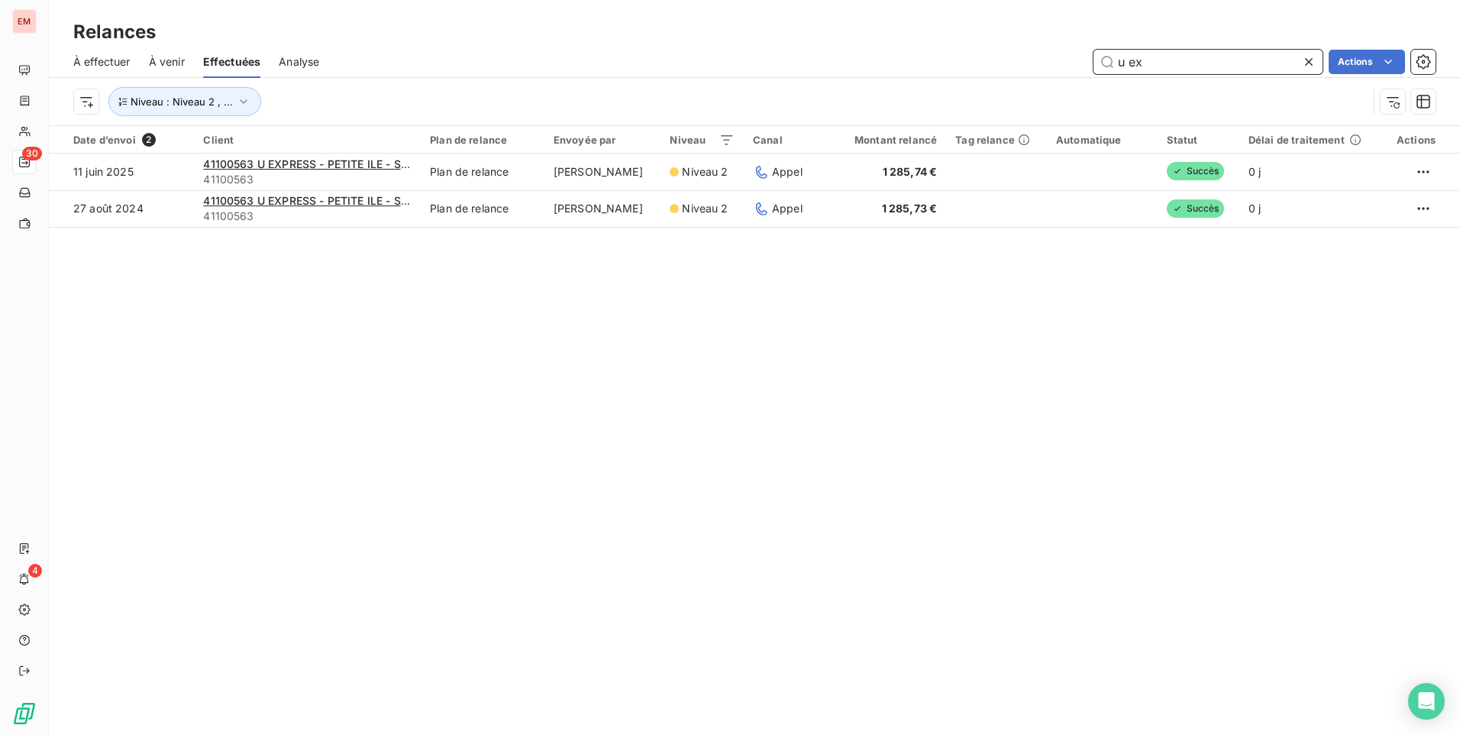
drag, startPoint x: 1160, startPoint y: 65, endPoint x: 1070, endPoint y: 57, distance: 90.4
click at [1070, 57] on div "u ex Actions" at bounding box center [887, 62] width 1098 height 24
